Goal: Information Seeking & Learning: Find specific page/section

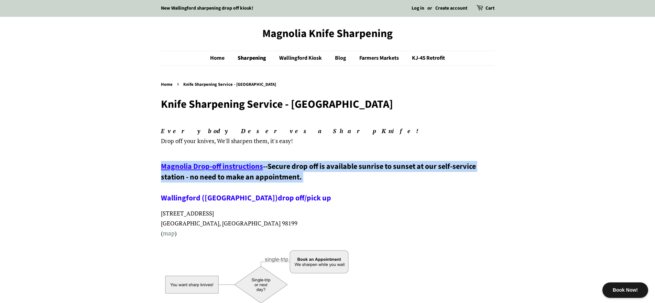
drag, startPoint x: 321, startPoint y: 181, endPoint x: 279, endPoint y: 158, distance: 48.1
click at [356, 186] on h3 "Magnolia Drop-off instructions -- Secure drop off is available sunrise to sunse…" at bounding box center [327, 183] width 333 height 42
drag, startPoint x: 293, startPoint y: 171, endPoint x: 253, endPoint y: 137, distance: 52.4
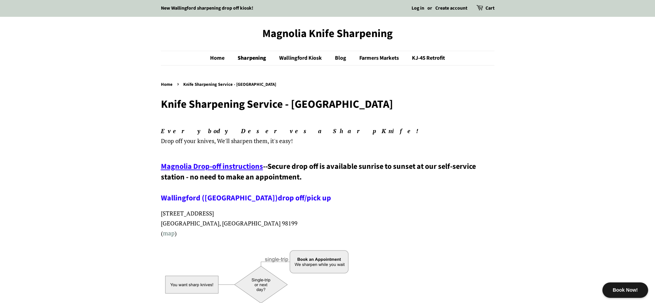
click at [329, 170] on span "Secure drop off is available sunrise to sunset at our self-service station - no…" at bounding box center [318, 182] width 315 height 43
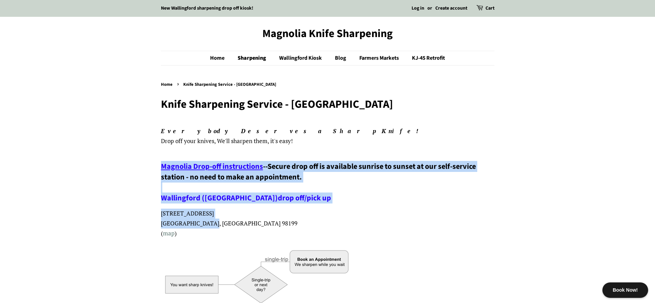
drag, startPoint x: 330, startPoint y: 220, endPoint x: 316, endPoint y: 134, distance: 86.7
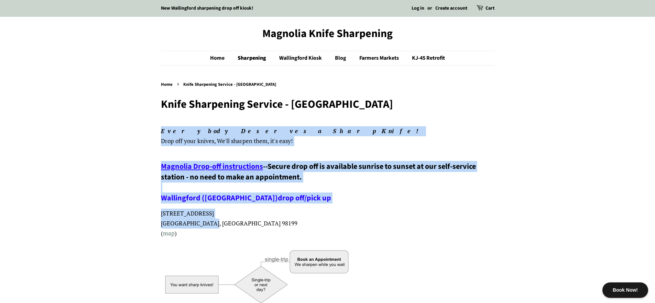
click at [357, 178] on h3 "Magnolia Drop-off instructions -- Secure drop off is available sunrise to sunse…" at bounding box center [327, 183] width 333 height 42
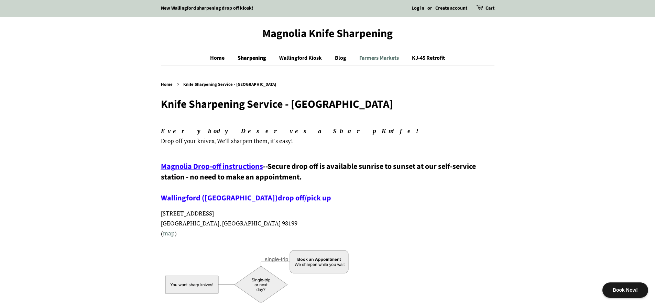
click at [370, 58] on link "Farmers Markets" at bounding box center [380, 58] width 52 height 14
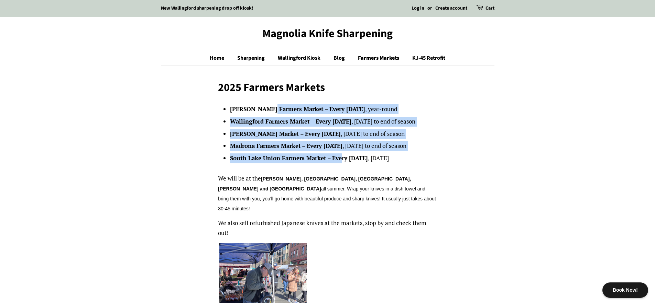
drag, startPoint x: 279, startPoint y: 118, endPoint x: 342, endPoint y: 159, distance: 74.9
click at [341, 159] on ul "Ballard Farmers Market – Every Sunday , year-round Wallingford Farmers Market –…" at bounding box center [333, 133] width 207 height 59
click at [343, 159] on strong "Every Saturday" at bounding box center [350, 158] width 36 height 8
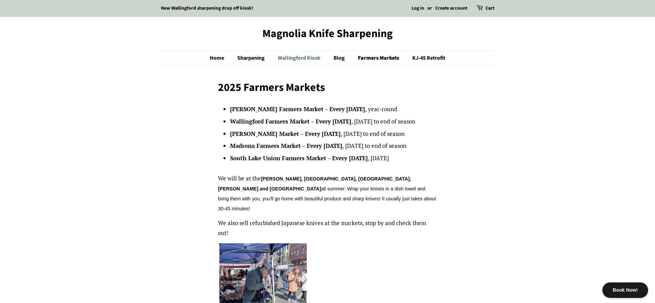
click at [293, 60] on link "Wallingford Kiosk" at bounding box center [300, 58] width 55 height 14
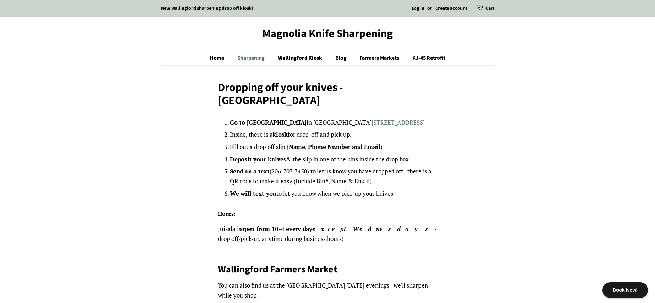
click at [252, 56] on link "Sharpening" at bounding box center [252, 58] width 40 height 14
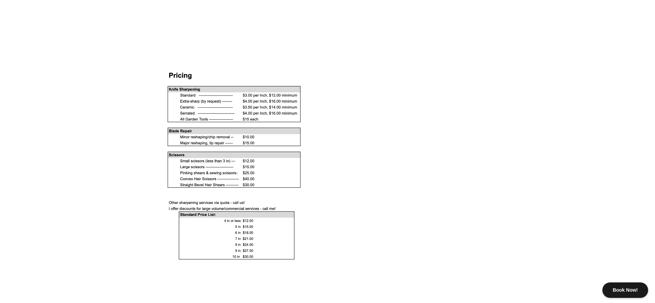
scroll to position [597, 0]
